Goal: Task Accomplishment & Management: Manage account settings

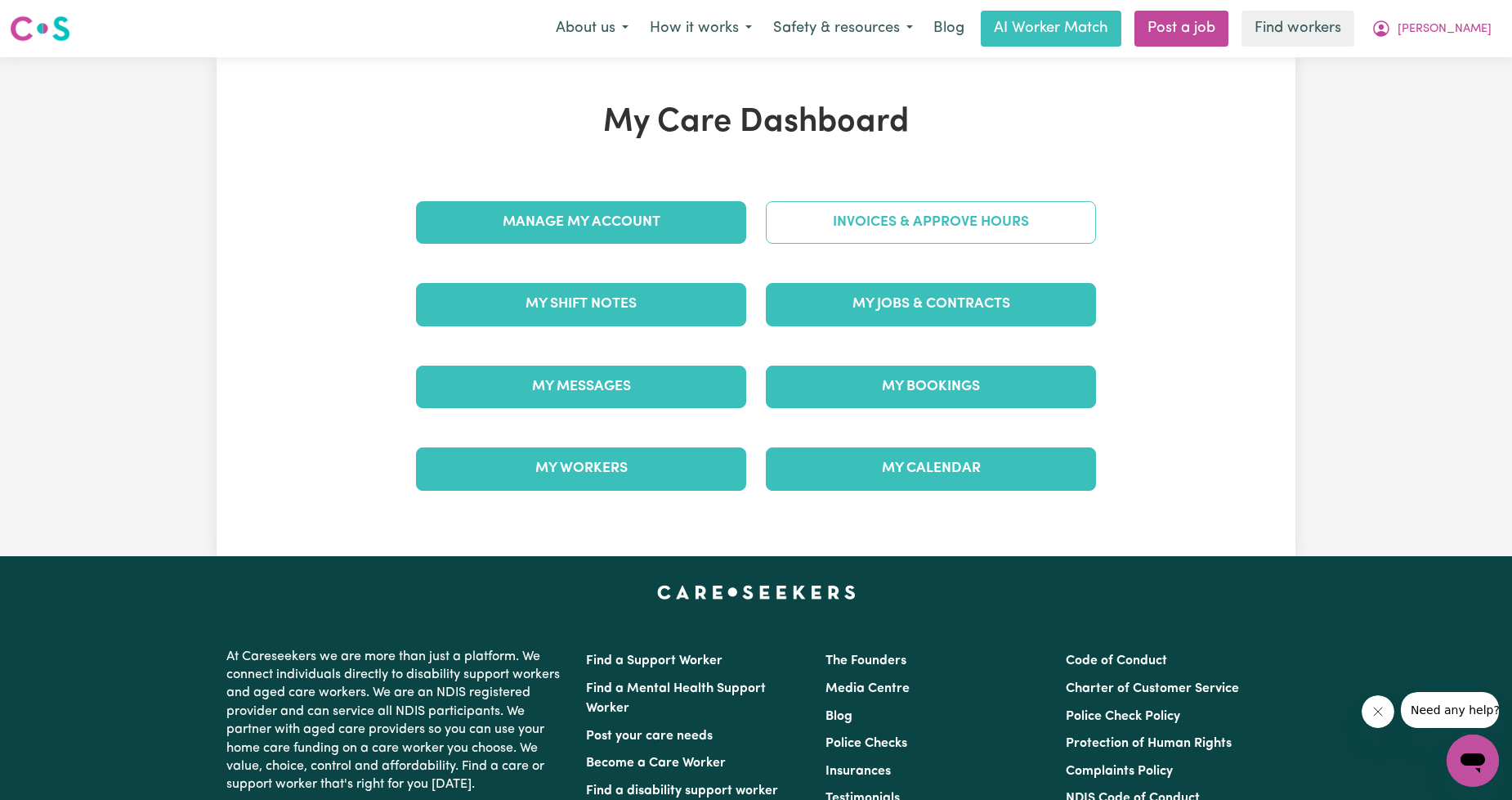
click at [857, 234] on link "Invoices & Approve Hours" at bounding box center [930, 222] width 330 height 42
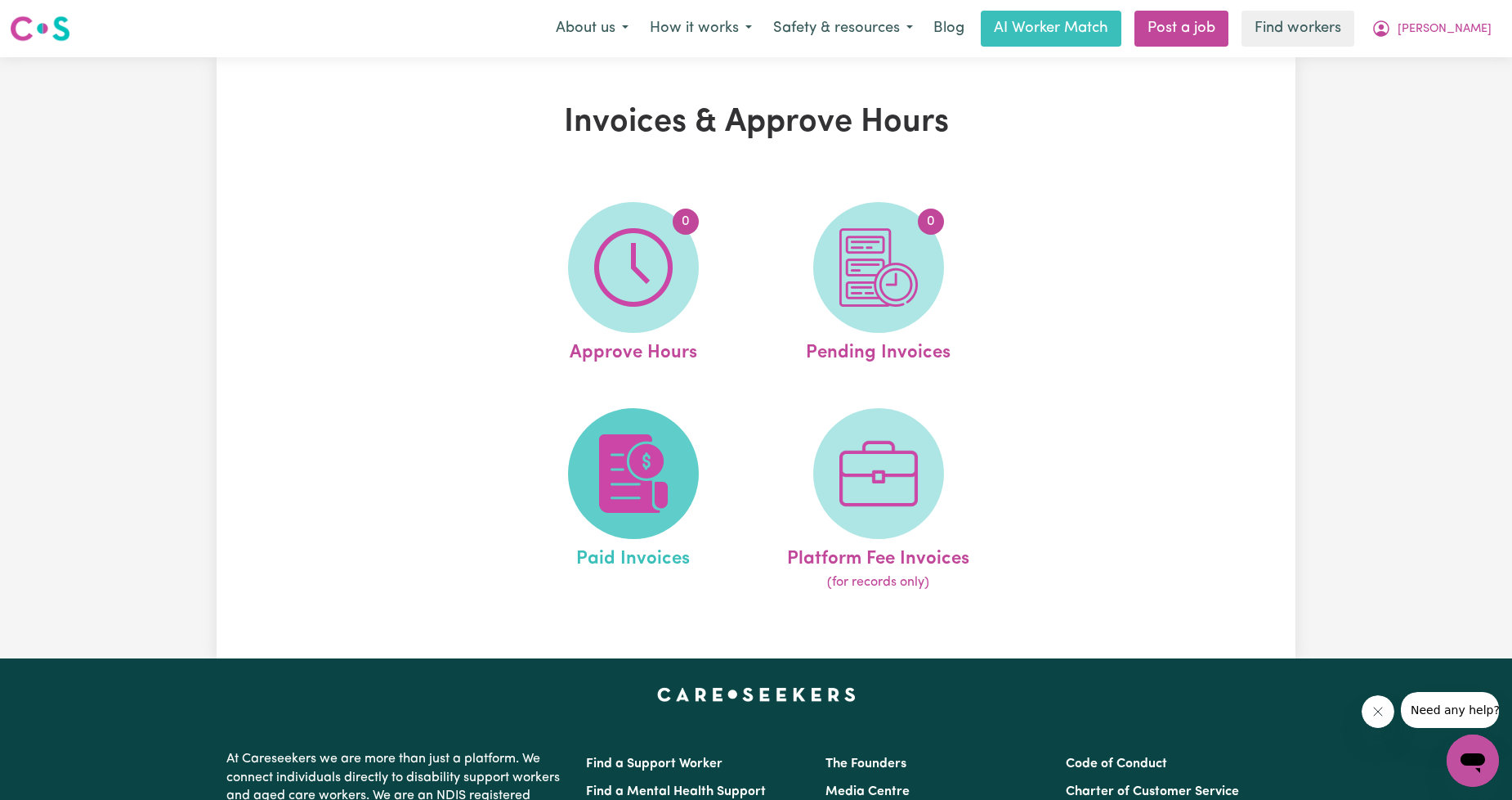
click at [648, 457] on img at bounding box center [633, 473] width 78 height 78
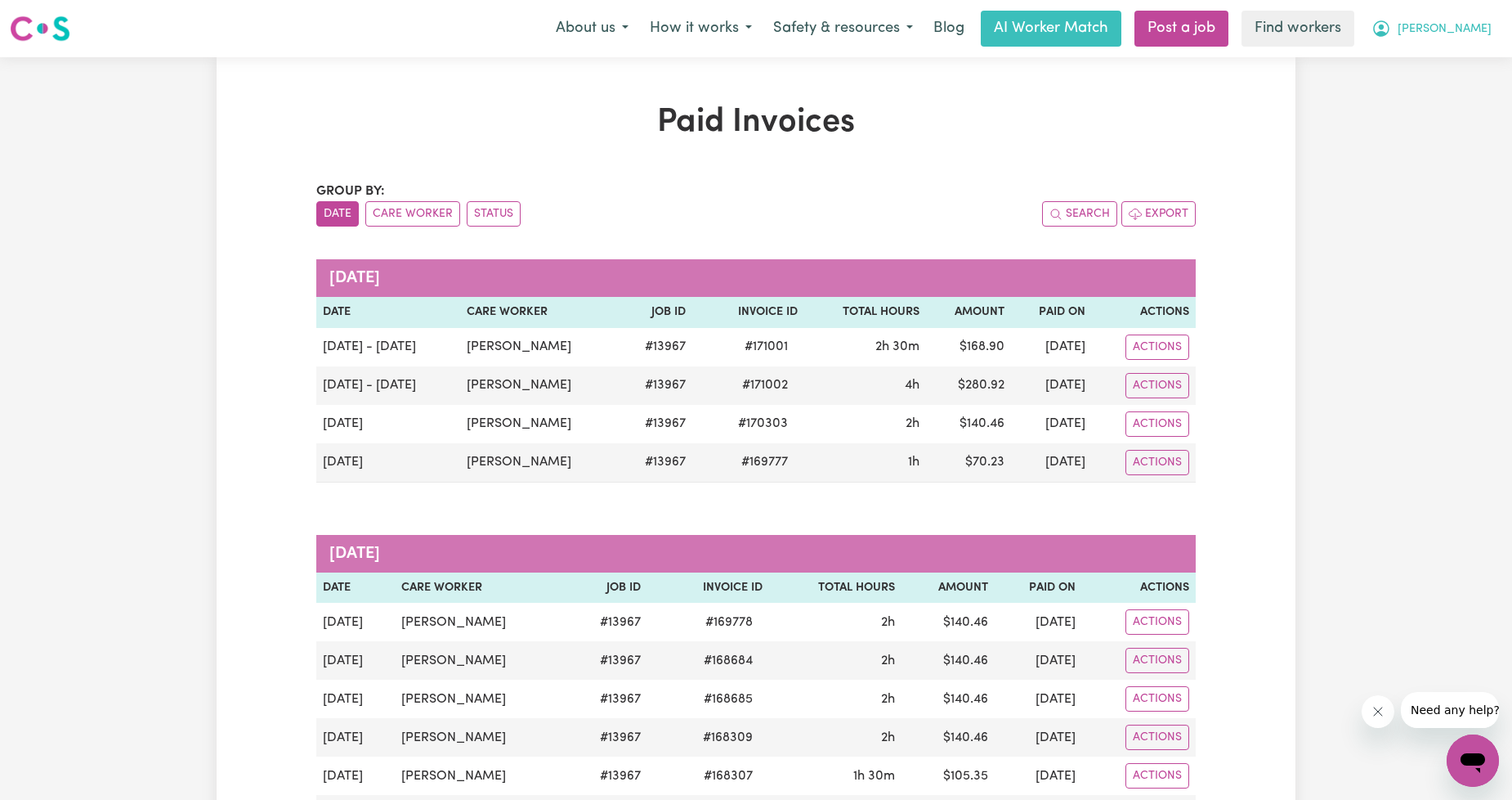
click at [1391, 22] on icon "My Account" at bounding box center [1380, 28] width 19 height 19
click at [1473, 34] on span "[PERSON_NAME]" at bounding box center [1445, 29] width 94 height 18
click at [1444, 84] on link "Logout" at bounding box center [1437, 94] width 129 height 31
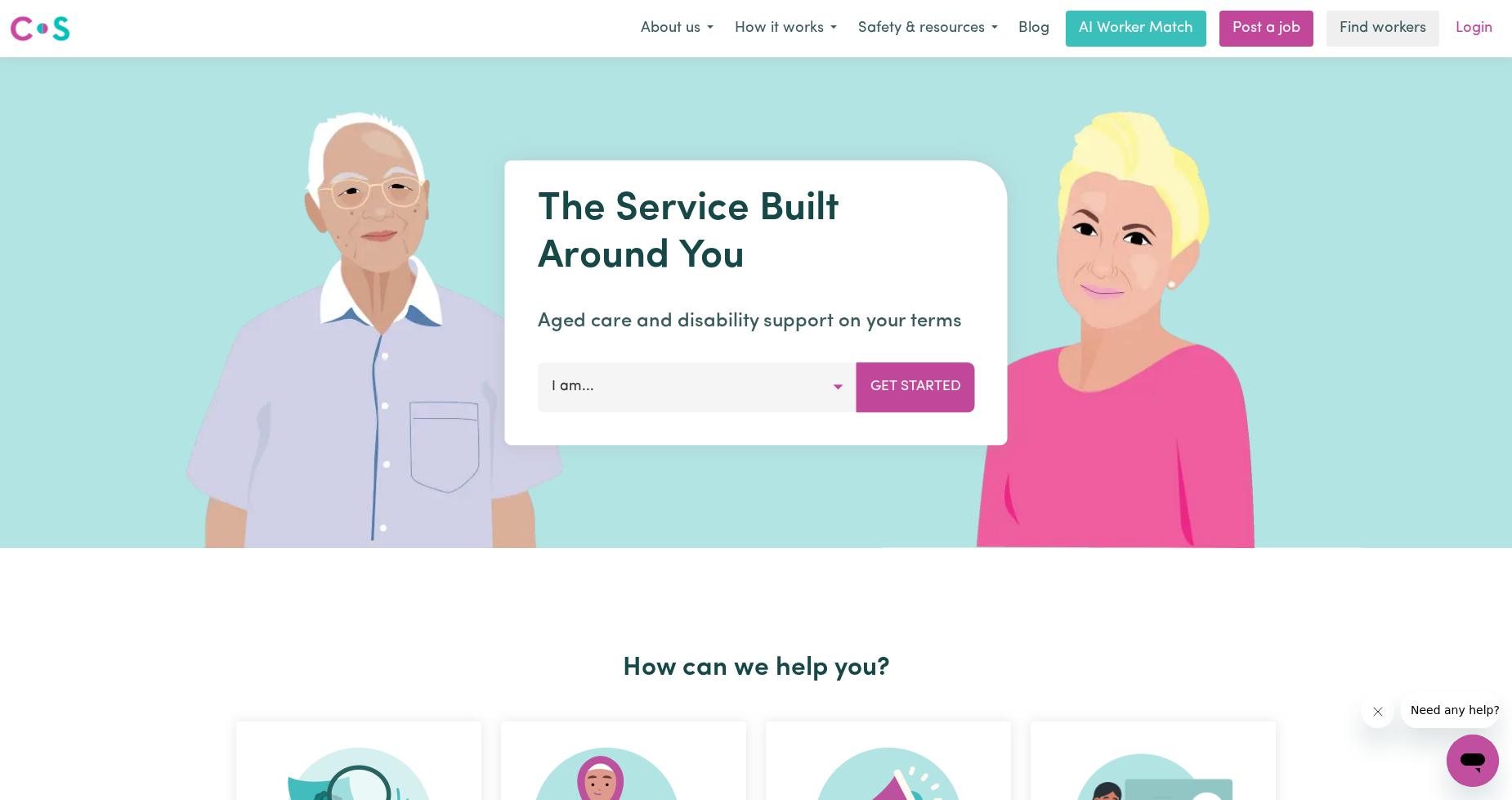
click at [1468, 43] on link "Login" at bounding box center [1473, 29] width 56 height 36
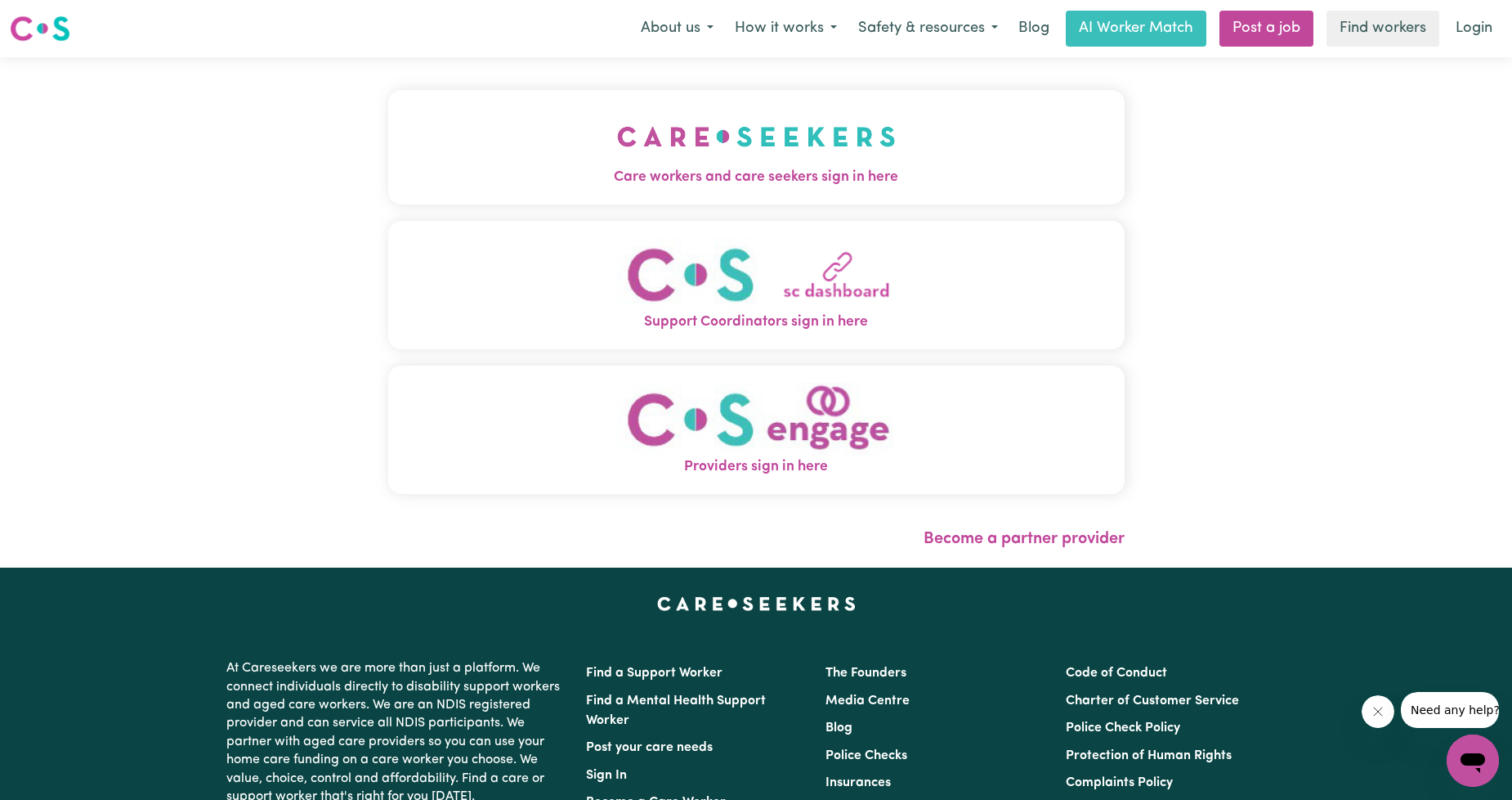
click at [779, 101] on div "Care workers and care seekers sign in here Support Coordinators sign in here Pr…" at bounding box center [756, 312] width 756 height 510
click at [730, 142] on img "Care workers and care seekers sign in here" at bounding box center [756, 136] width 279 height 61
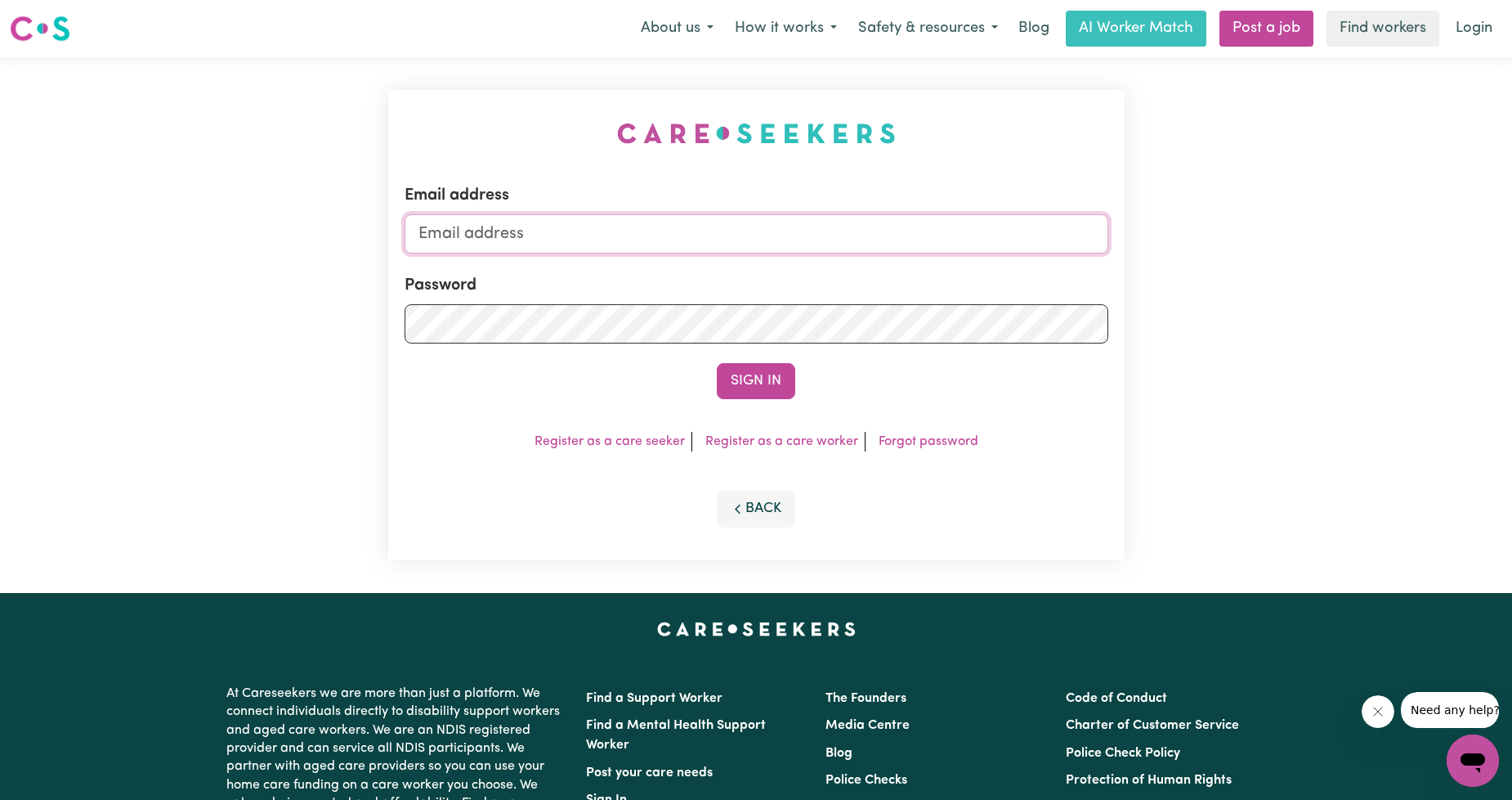
click at [684, 219] on input "Email address" at bounding box center [756, 234] width 704 height 40
drag, startPoint x: 502, startPoint y: 230, endPoint x: 876, endPoint y: 230, distance: 374.0
click at [874, 233] on input "[EMAIL_ADDRESS][PERSON_NAME][DOMAIN_NAME]" at bounding box center [756, 234] width 704 height 40
type input "superuser~[EMAIL_ADDRESS][DOMAIN_NAME]"
click at [742, 399] on div "Sign In" at bounding box center [756, 380] width 704 height 36
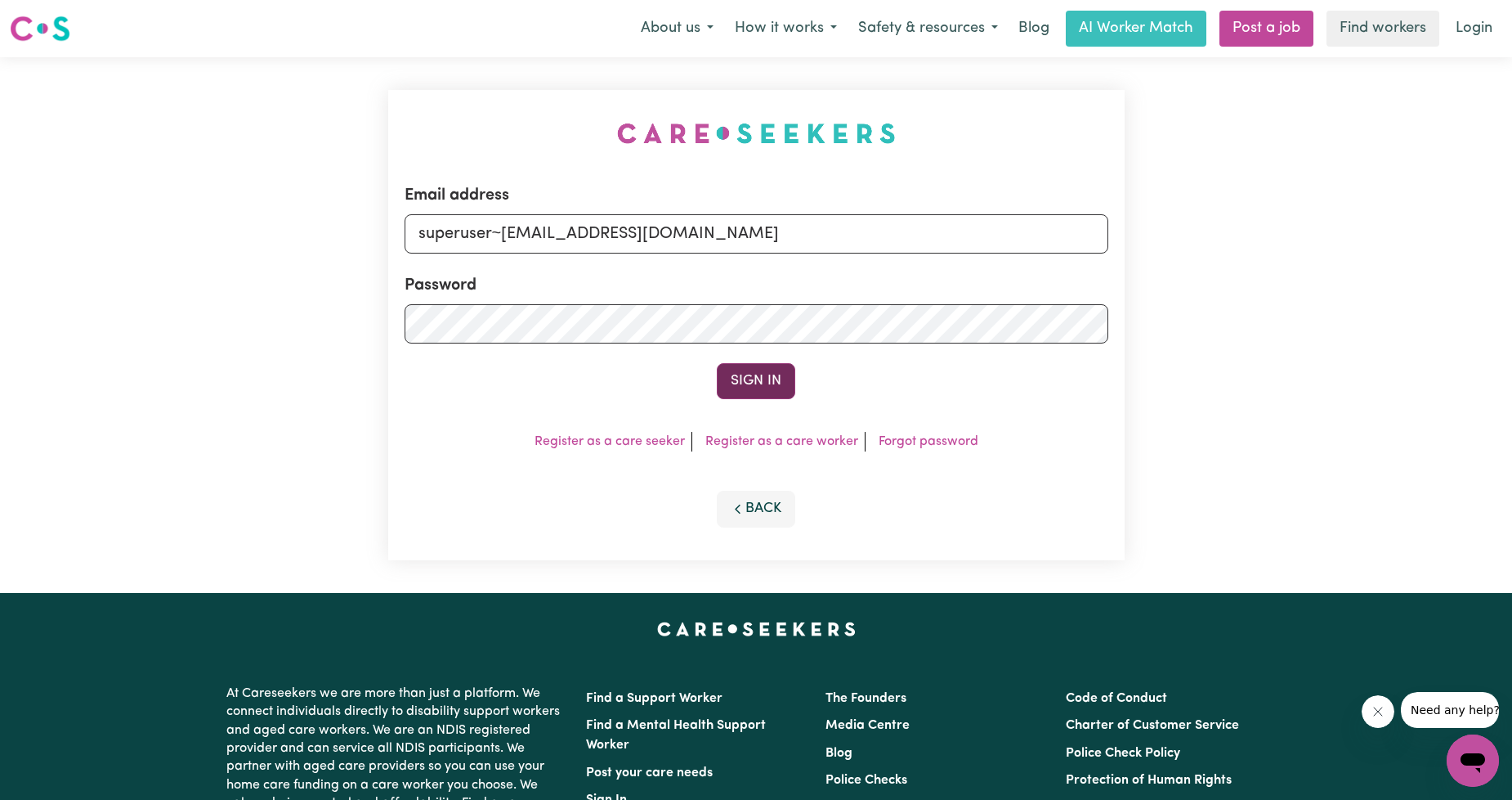
click at [745, 377] on button "Sign In" at bounding box center [756, 380] width 78 height 36
